Goal: Transaction & Acquisition: Book appointment/travel/reservation

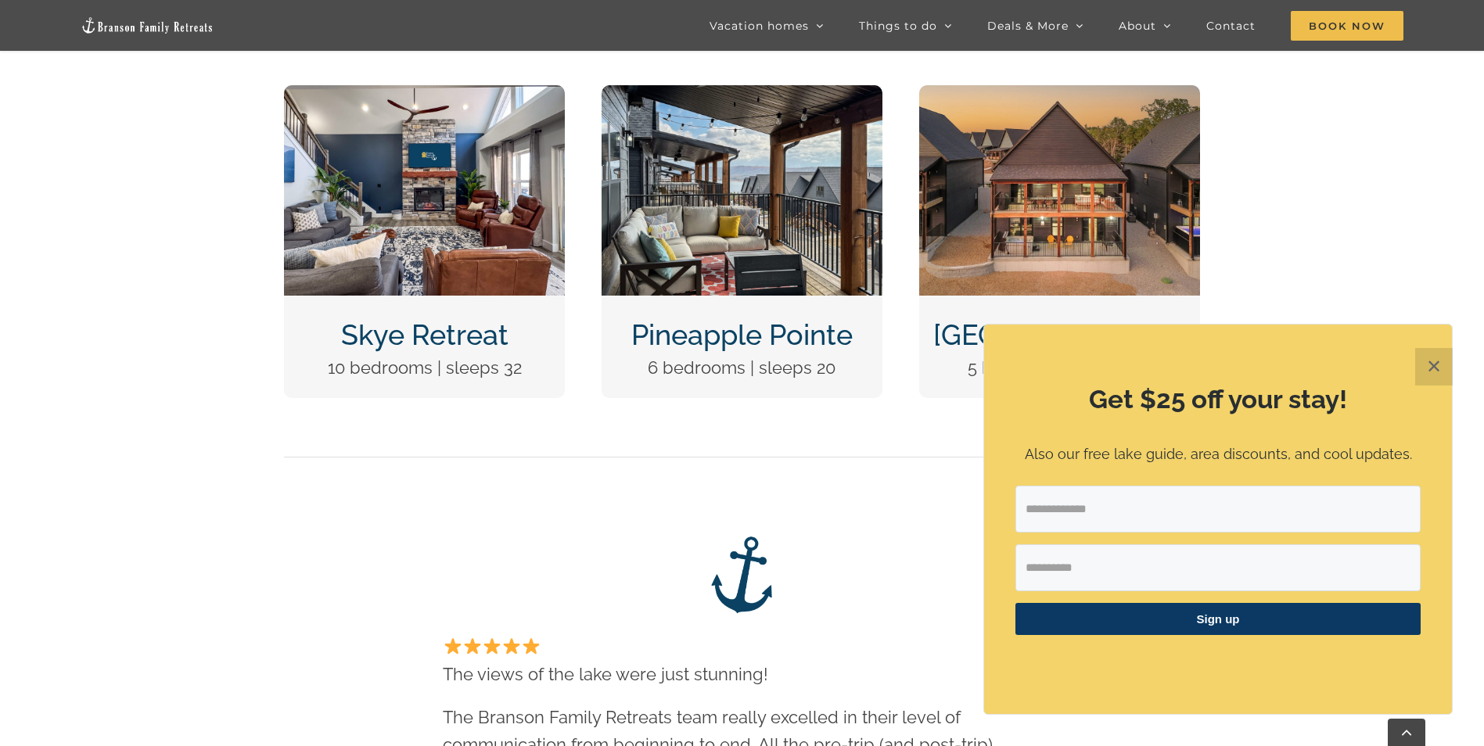
scroll to position [704, 0]
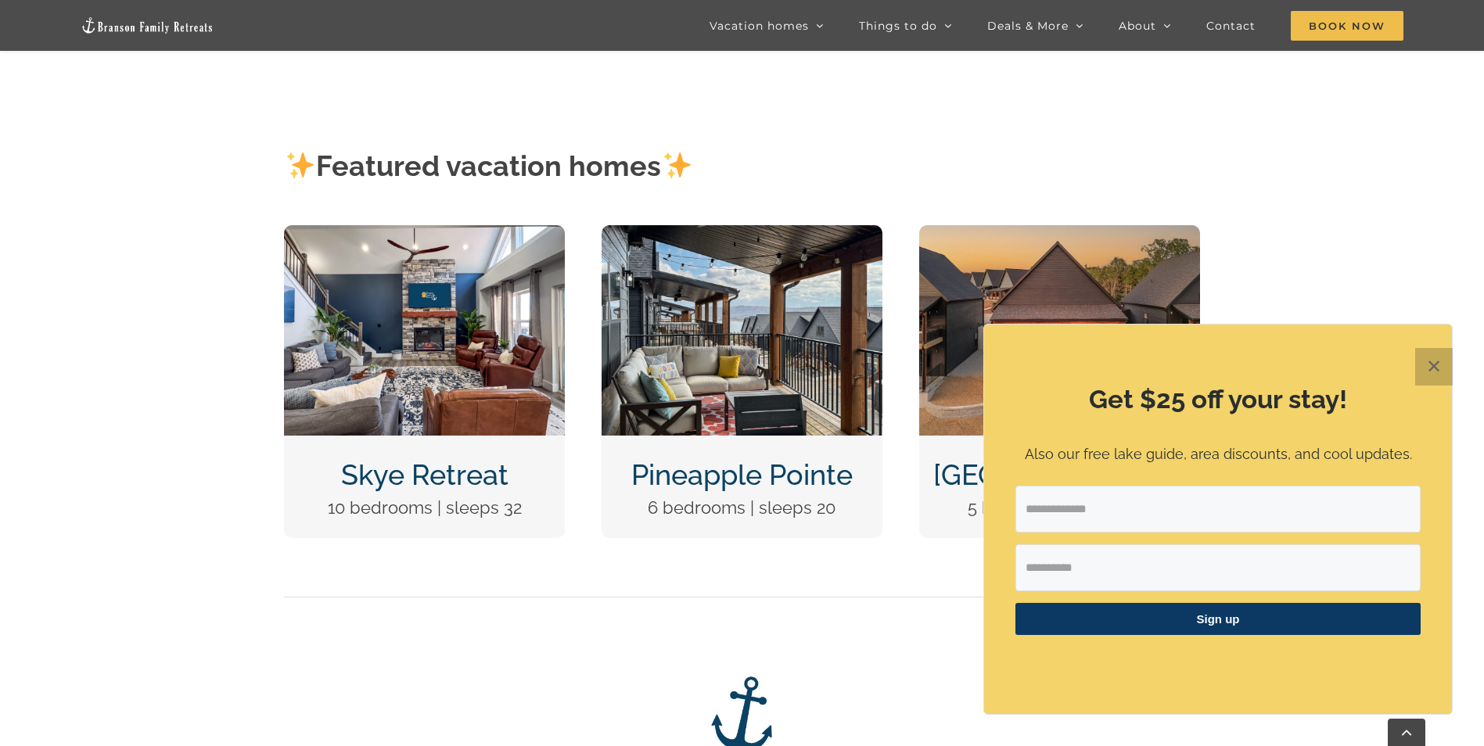
click at [792, 371] on button "✕" at bounding box center [1434, 367] width 38 height 38
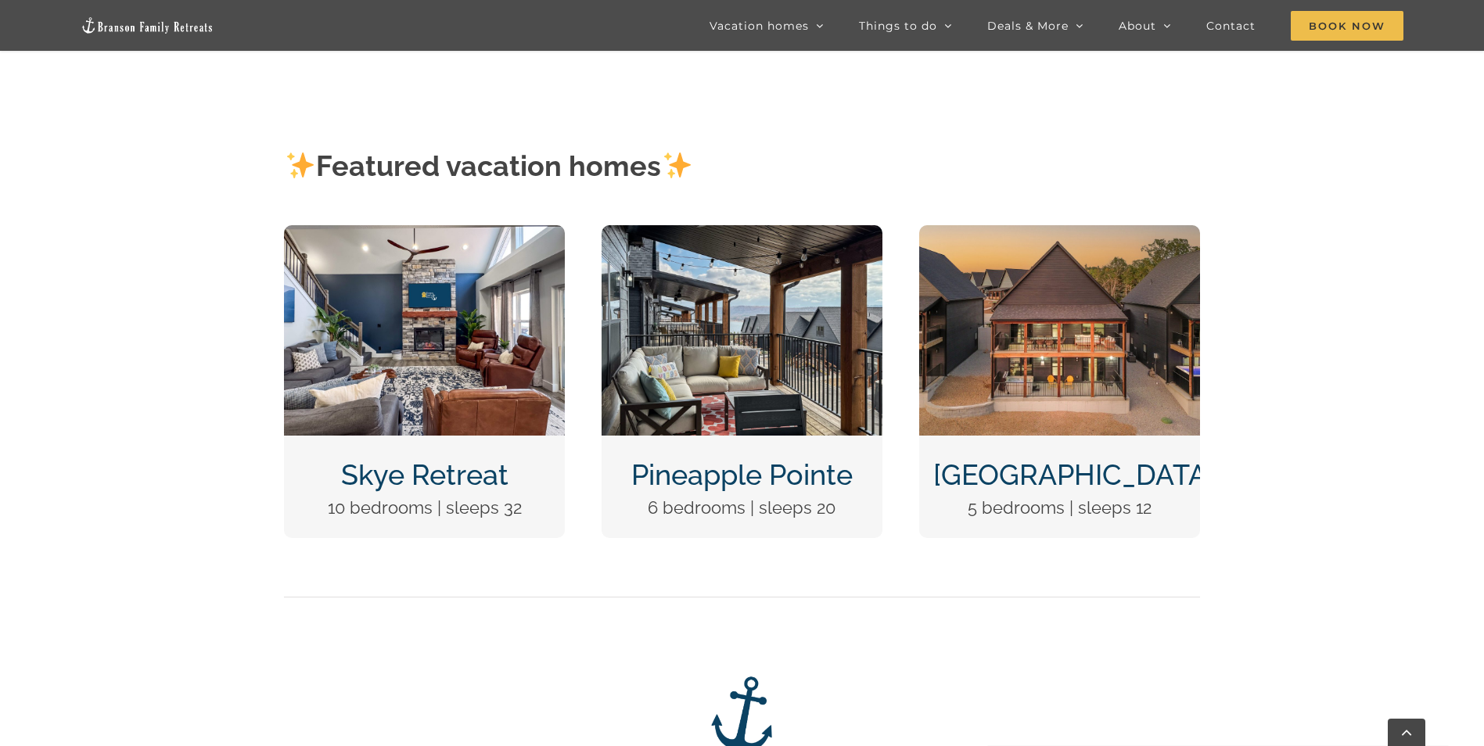
click at [764, 353] on img "Pineapple Pointe Christmas at Table Rock Lake Branson Missouri-1416" at bounding box center [742, 330] width 281 height 210
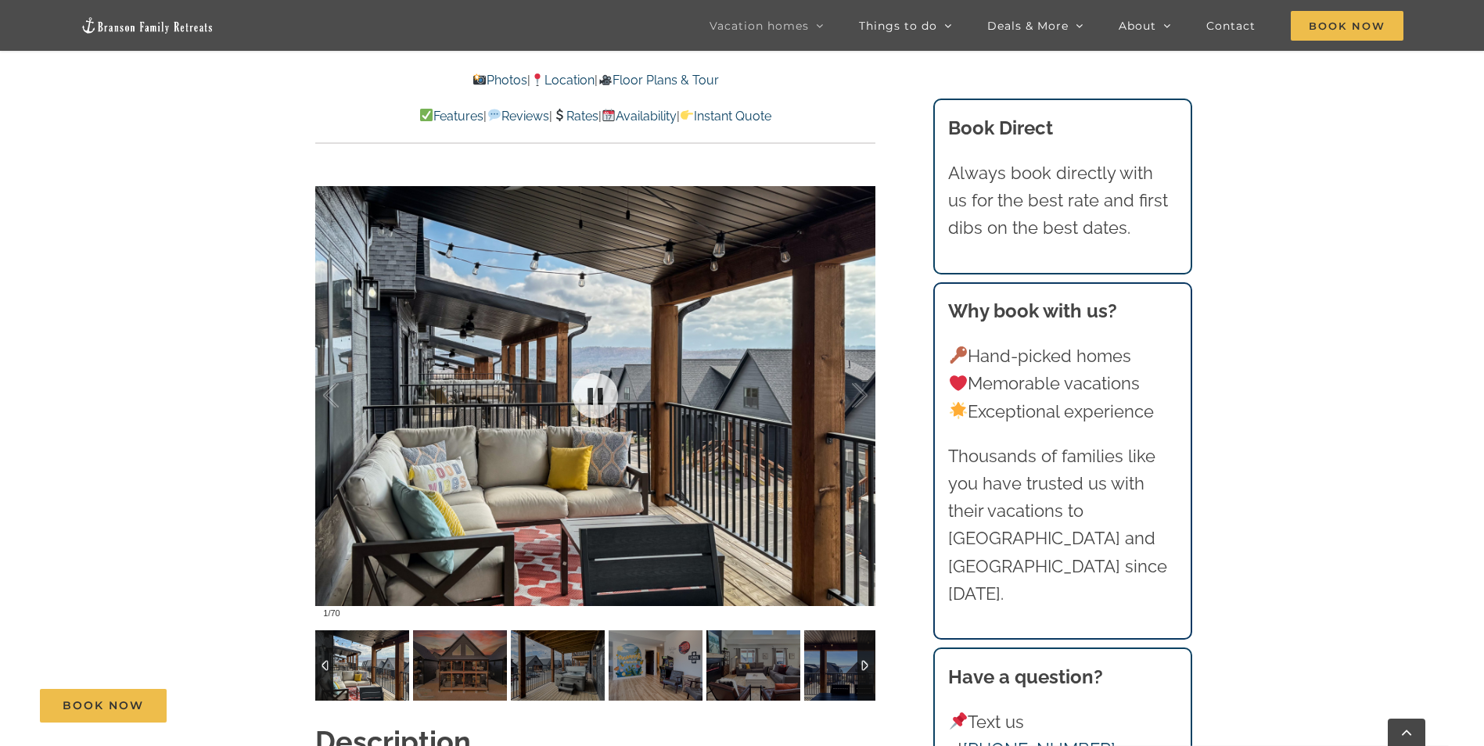
scroll to position [1486, 0]
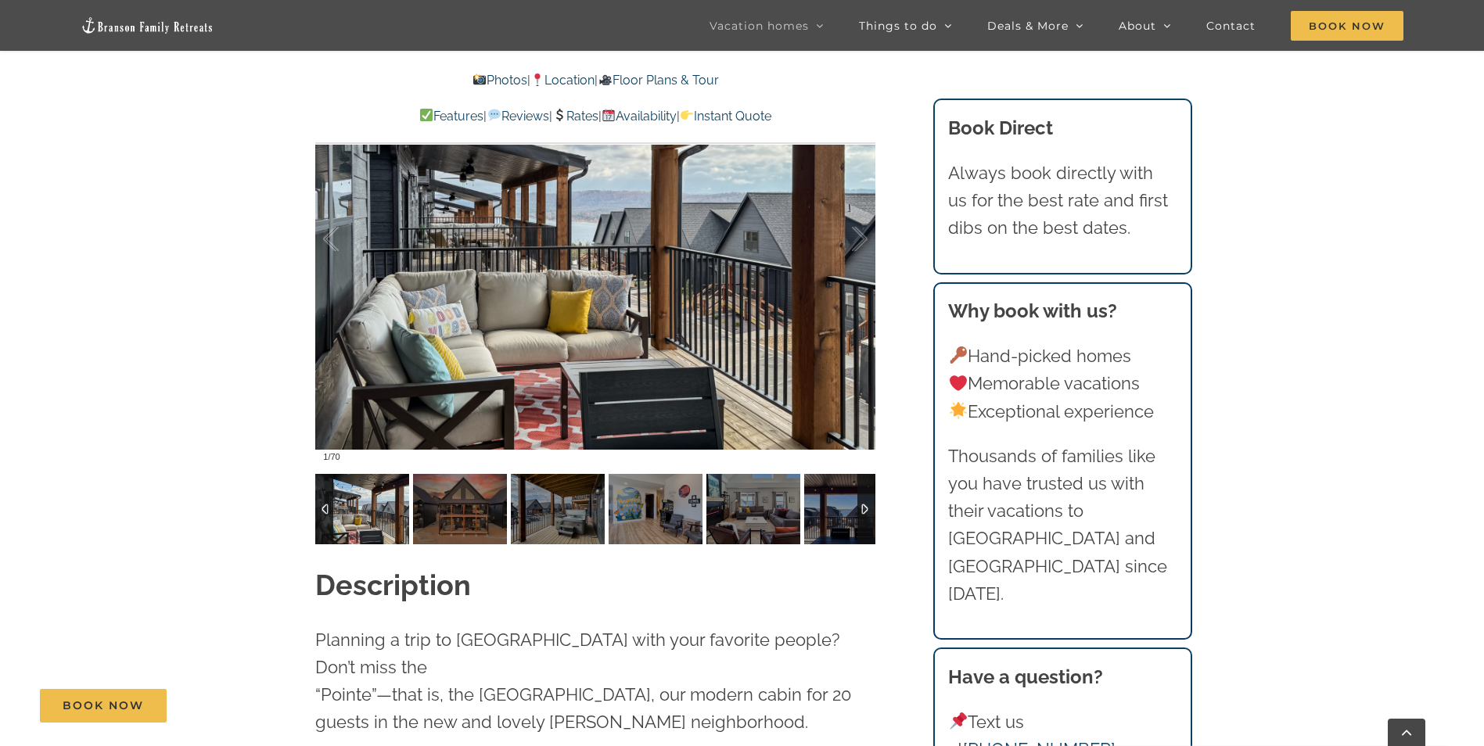
click at [862, 507] on div at bounding box center [866, 509] width 18 height 70
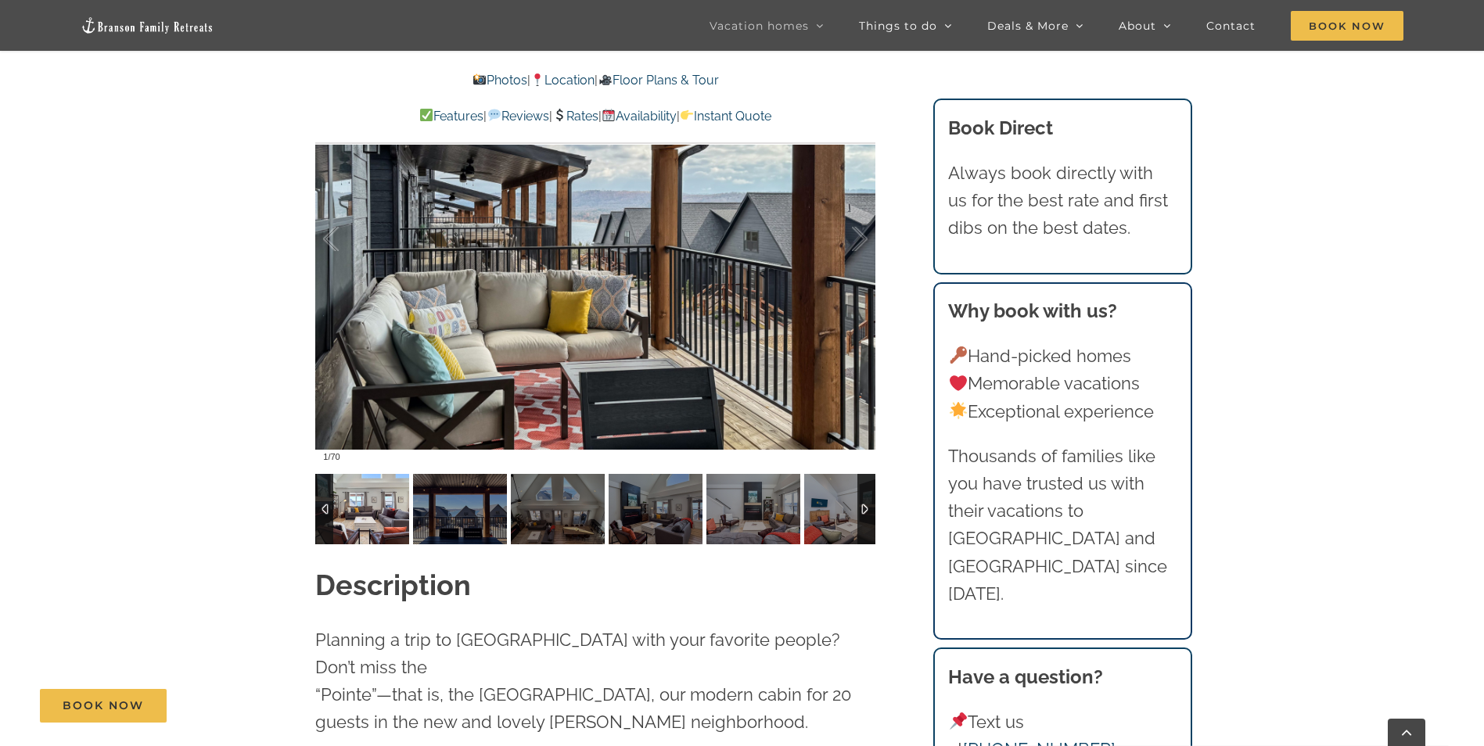
click at [363, 516] on img at bounding box center [362, 509] width 94 height 70
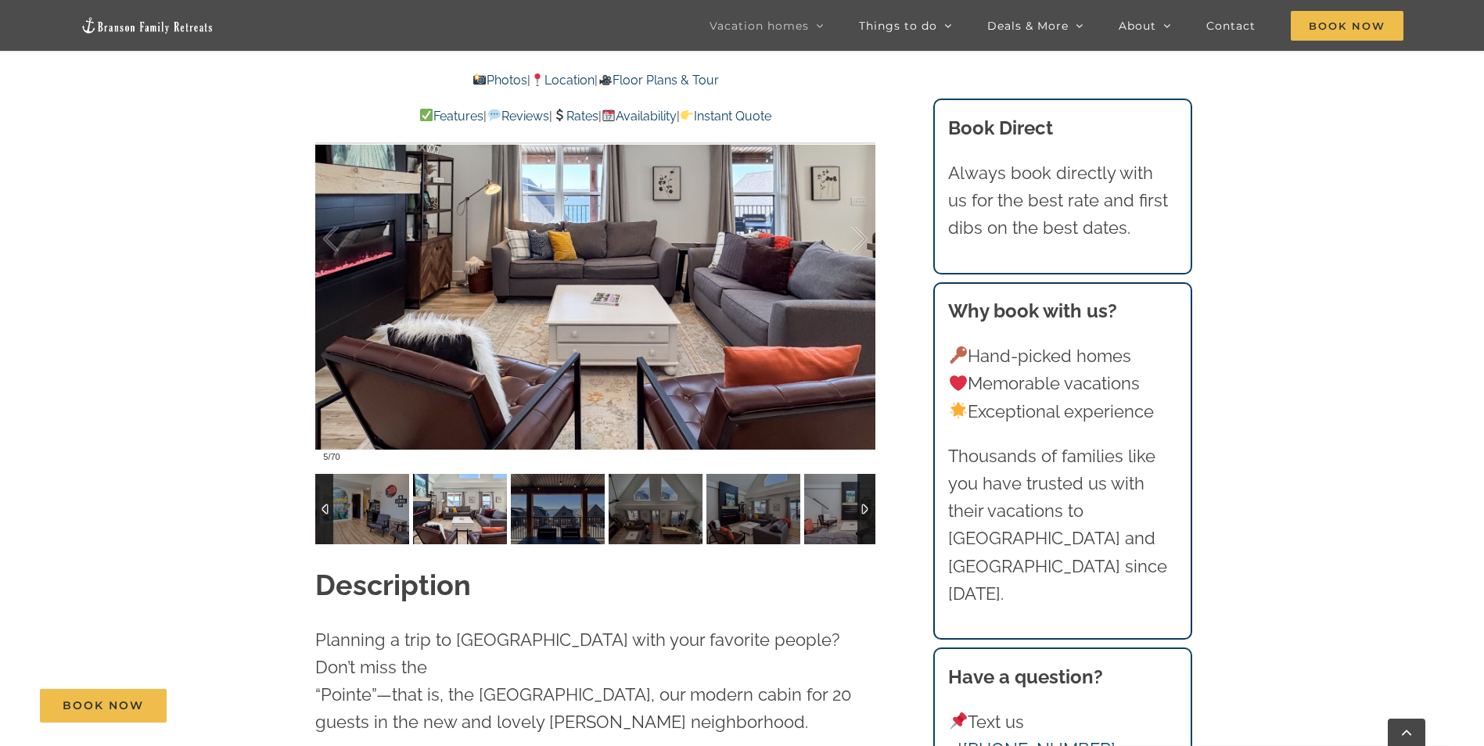
click at [475, 497] on img at bounding box center [460, 509] width 94 height 70
click at [553, 500] on img at bounding box center [558, 509] width 94 height 70
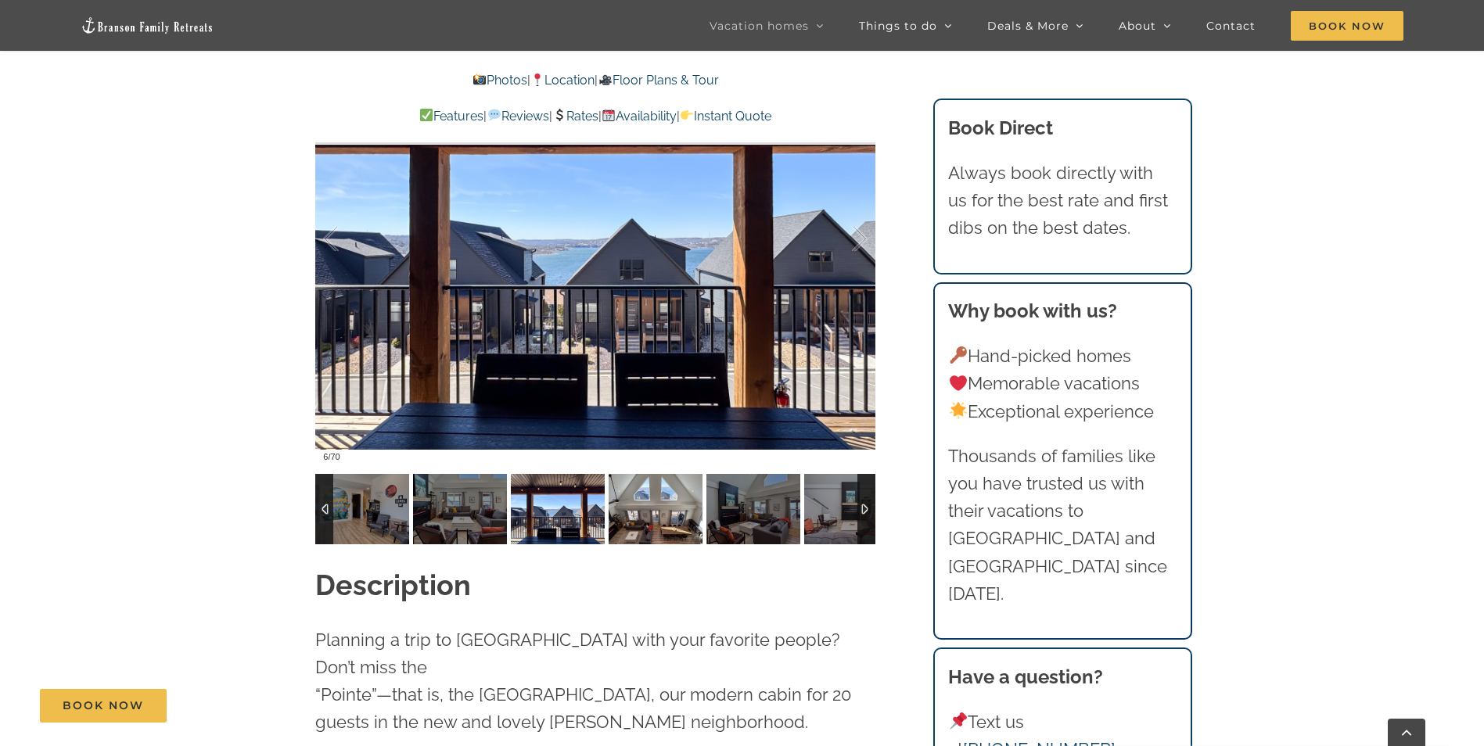
click at [626, 506] on img at bounding box center [656, 509] width 94 height 70
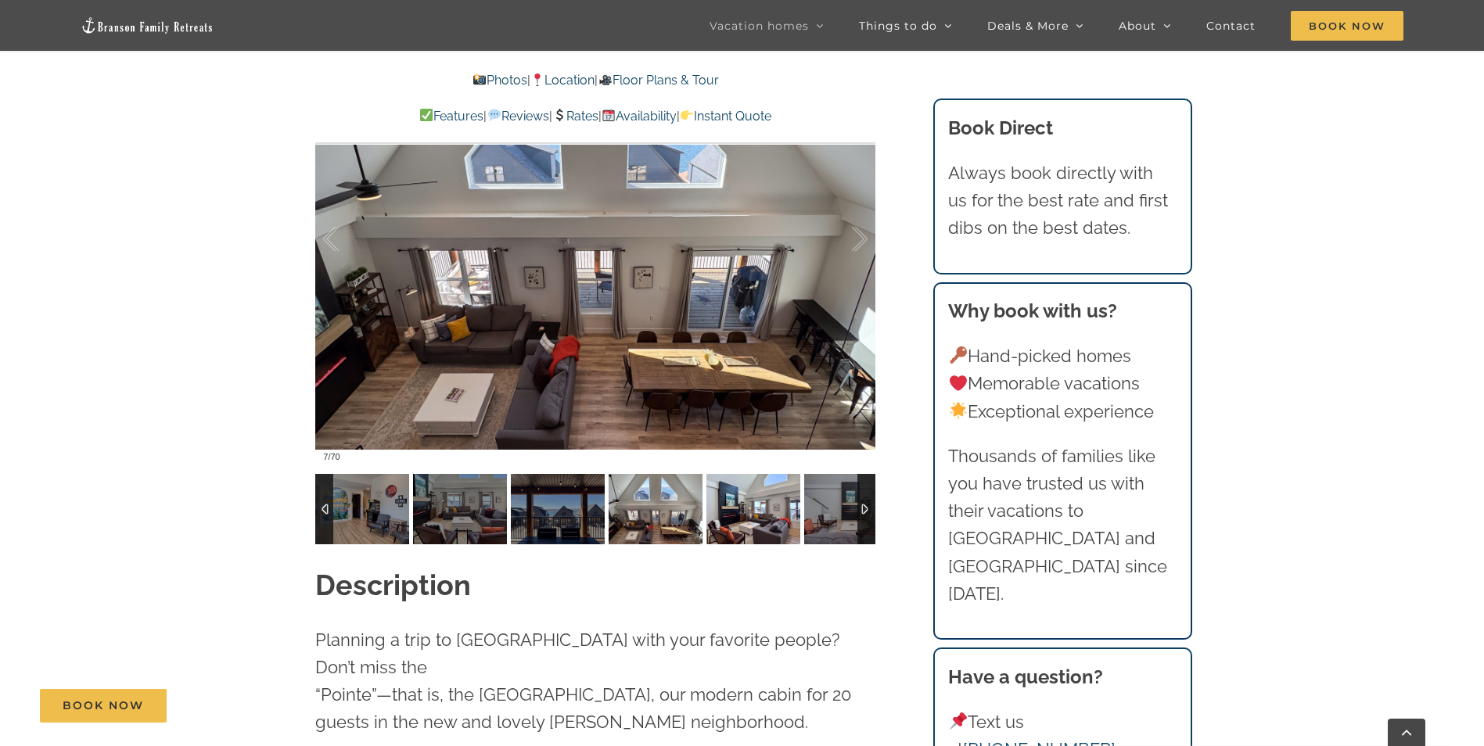
click at [710, 507] on img at bounding box center [753, 509] width 94 height 70
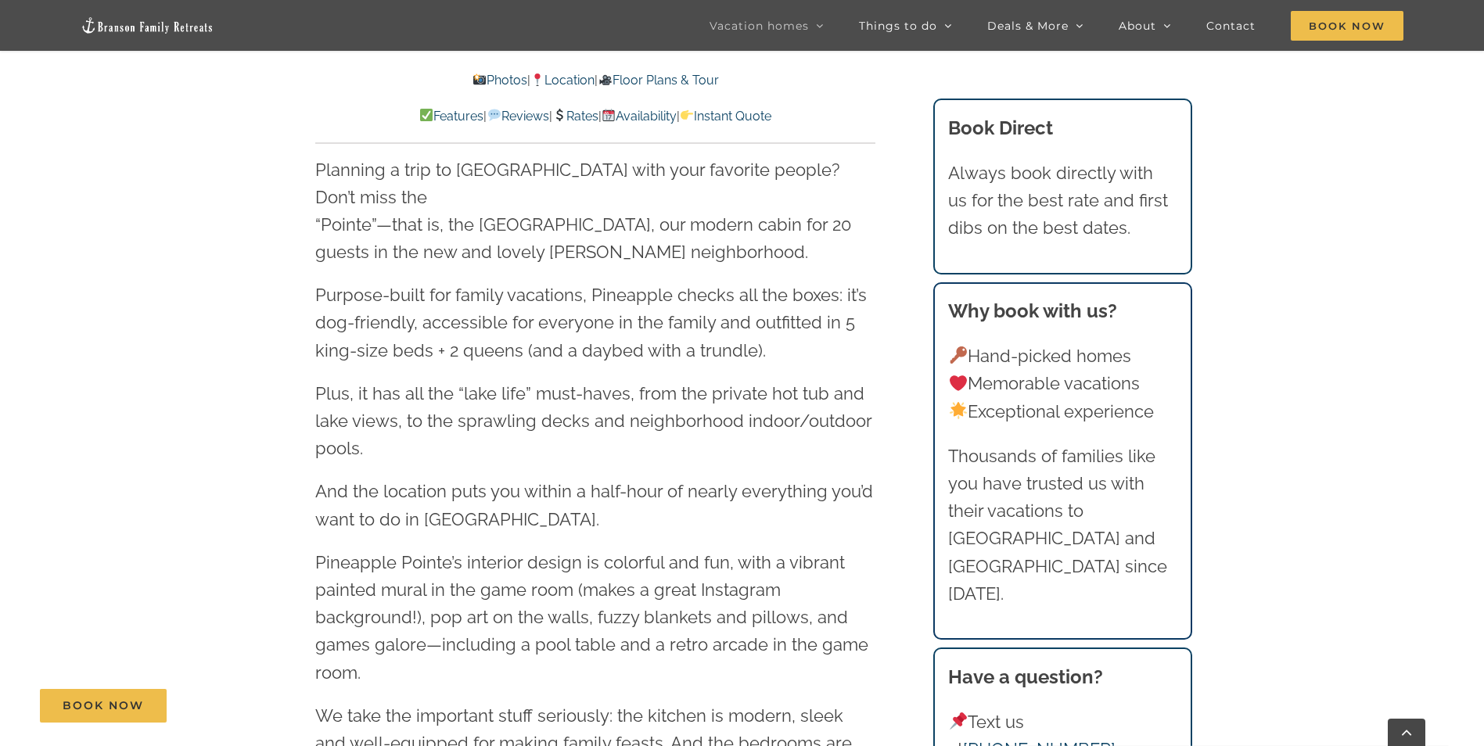
scroll to position [1799, 0]
